Goal: Task Accomplishment & Management: Complete application form

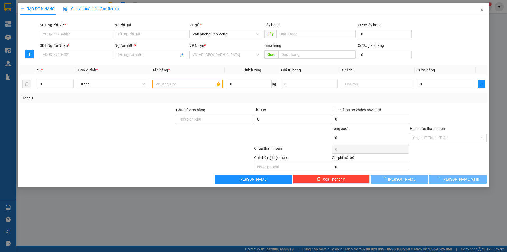
click at [110, 7] on div "TẠO ĐƠN HÀNG Yêu cầu xuất hóa đơn điện tử Transit Pickup Surcharge Ids Transit …" at bounding box center [253, 126] width 507 height 252
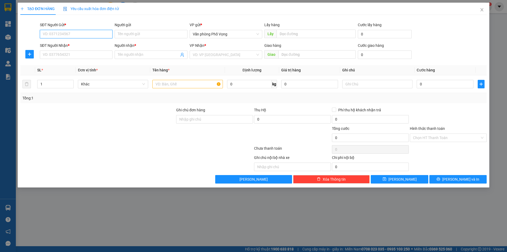
click at [84, 33] on input "SĐT Người Gửi *" at bounding box center [76, 34] width 73 height 8
click at [65, 32] on input "0964" at bounding box center [76, 34] width 73 height 8
click at [63, 46] on div "0964195555" at bounding box center [76, 45] width 66 height 6
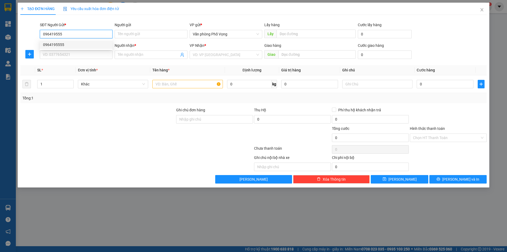
type input "0964195555"
type input "0982446061"
type input "tú"
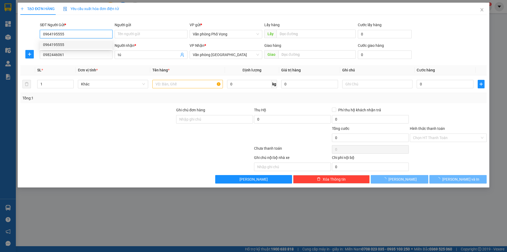
type input "30.000"
type input "0964195555"
click at [84, 60] on div "SĐT Người Nhận * 0982446061" at bounding box center [76, 52] width 73 height 19
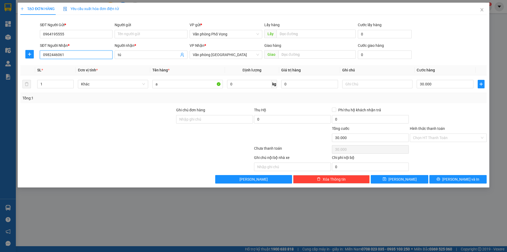
click at [82, 57] on input "0982446061" at bounding box center [76, 54] width 73 height 8
click at [68, 58] on input "0982" at bounding box center [76, 54] width 73 height 8
click at [67, 57] on input "0982" at bounding box center [76, 54] width 73 height 8
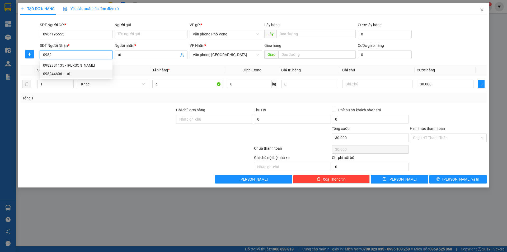
click at [60, 73] on div "0982446061 - tú" at bounding box center [76, 74] width 66 height 6
type input "0982446061"
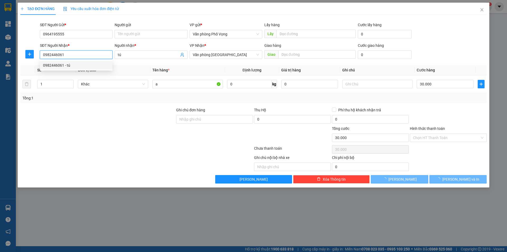
type input "40.000"
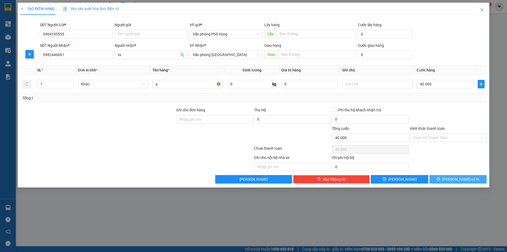
click at [455, 179] on span "[PERSON_NAME] và In" at bounding box center [461, 179] width 37 height 6
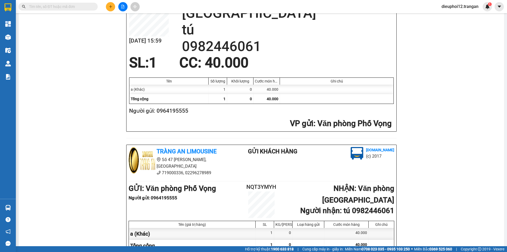
scroll to position [154, 0]
